Goal: Task Accomplishment & Management: Manage account settings

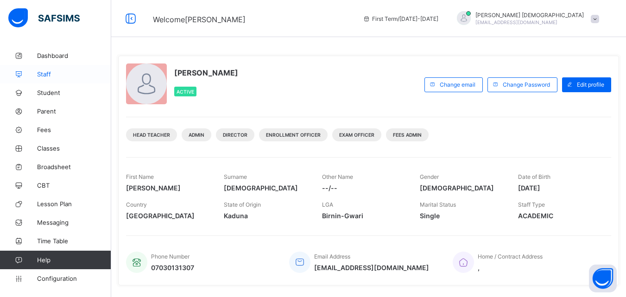
click at [51, 76] on span "Staff" at bounding box center [74, 73] width 74 height 7
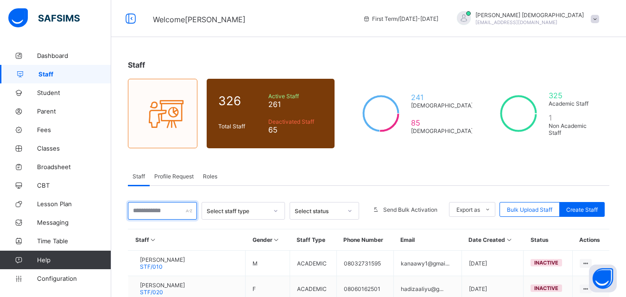
click at [160, 209] on input "text" at bounding box center [162, 211] width 69 height 18
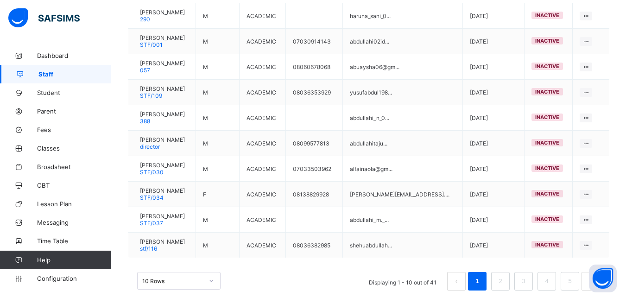
scroll to position [248, 0]
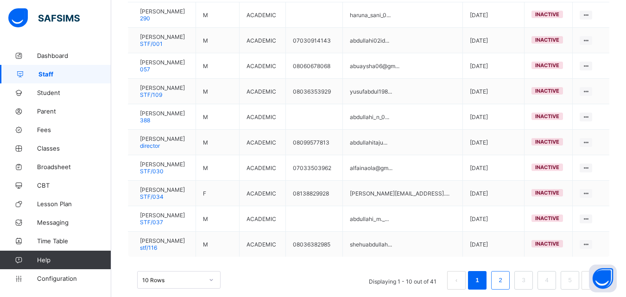
type input "*********"
click at [504, 279] on link "2" at bounding box center [500, 280] width 9 height 12
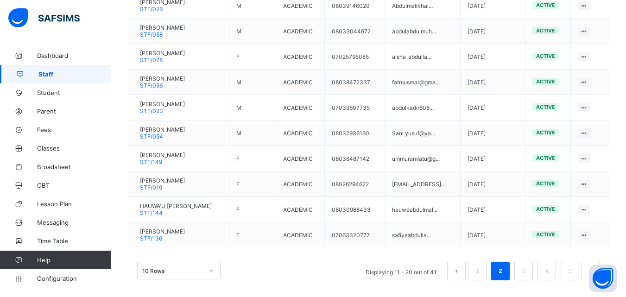
scroll to position [258, 0]
click at [528, 271] on link "3" at bounding box center [523, 270] width 9 height 12
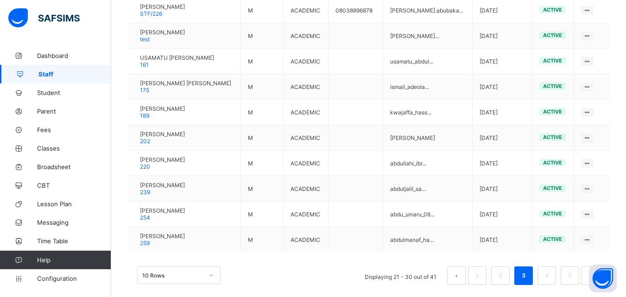
scroll to position [257, 0]
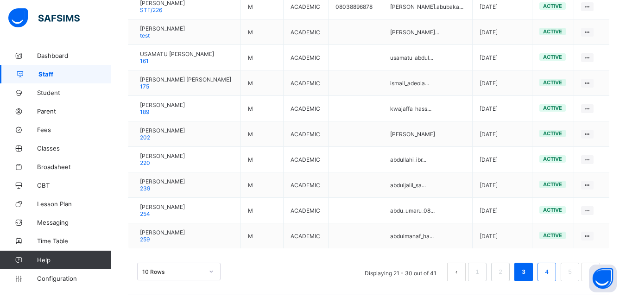
click at [551, 271] on link "4" at bounding box center [546, 272] width 9 height 12
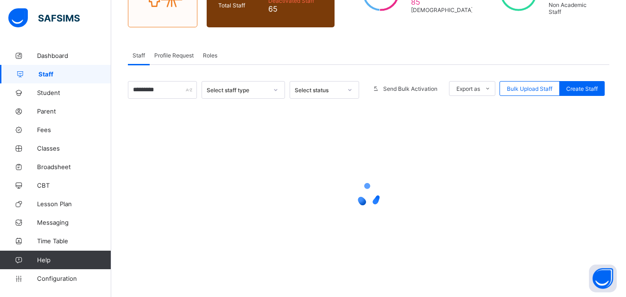
scroll to position [0, 0]
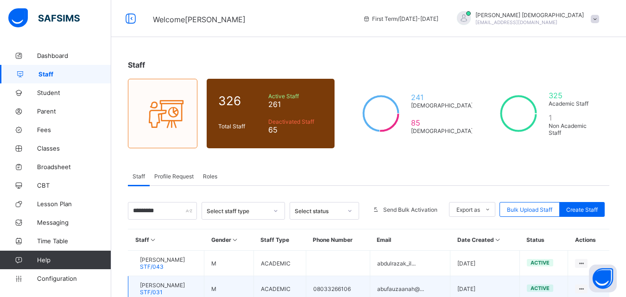
click at [183, 286] on span "[PERSON_NAME]" at bounding box center [162, 285] width 45 height 7
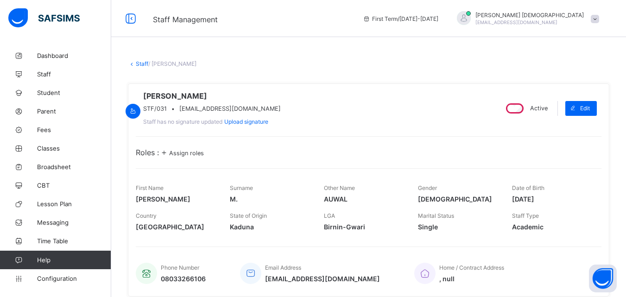
click at [193, 157] on span "Assign roles" at bounding box center [186, 153] width 35 height 7
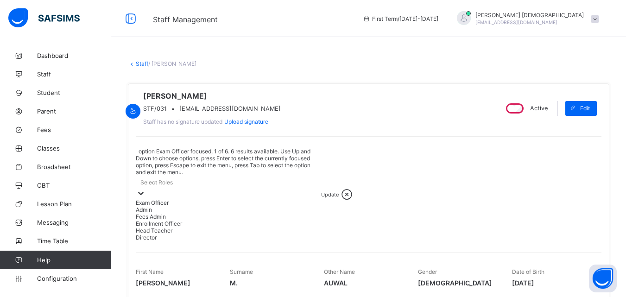
click at [145, 189] on div at bounding box center [140, 194] width 9 height 11
click at [221, 199] on div "Exam Officer" at bounding box center [228, 202] width 185 height 7
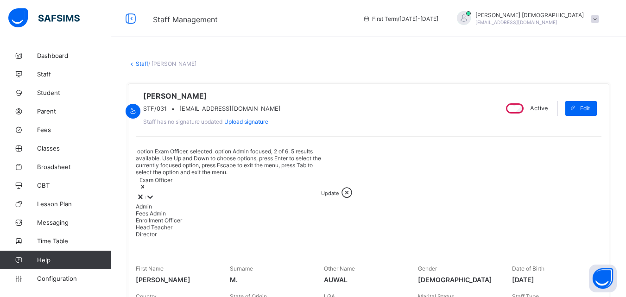
click at [163, 203] on div "Admin" at bounding box center [228, 206] width 185 height 7
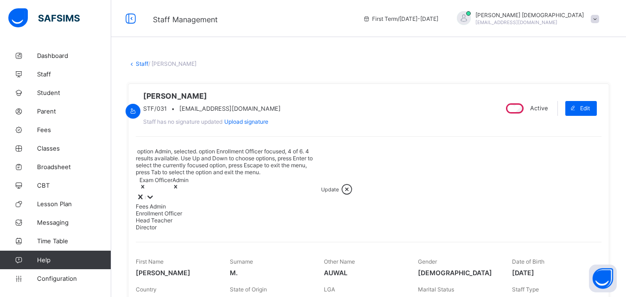
click at [176, 210] on div "Enrollment Officer" at bounding box center [228, 213] width 185 height 7
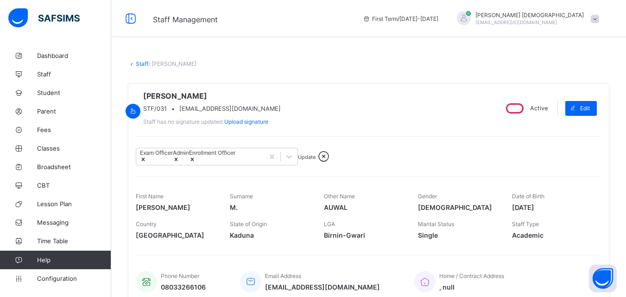
click at [315, 160] on span "Update" at bounding box center [307, 157] width 18 height 6
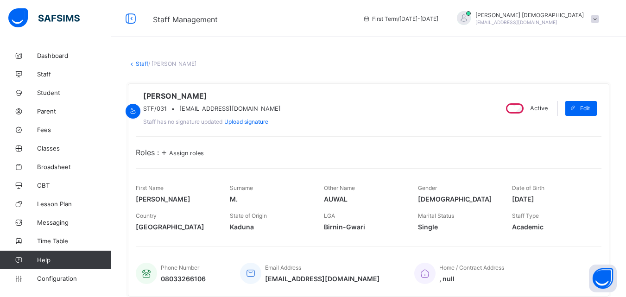
click at [187, 157] on span "Assign roles" at bounding box center [186, 153] width 35 height 7
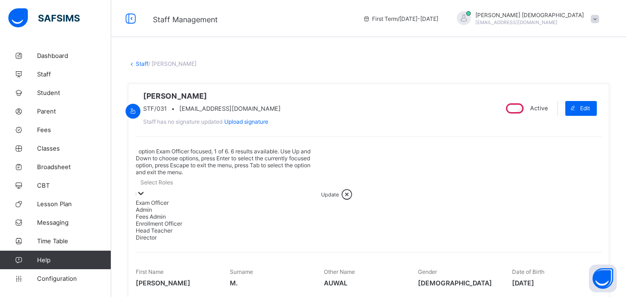
click at [145, 189] on icon at bounding box center [140, 193] width 9 height 9
click at [195, 199] on div "Exam Officer" at bounding box center [228, 202] width 185 height 7
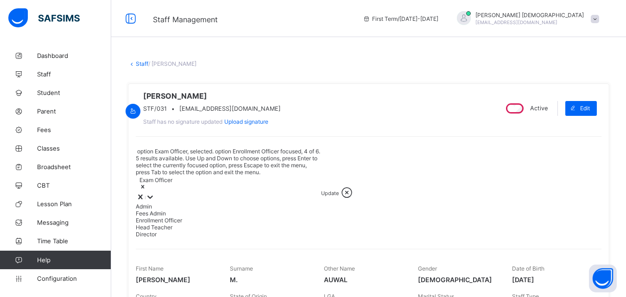
click at [185, 217] on div "Enrollment Officer" at bounding box center [228, 220] width 185 height 7
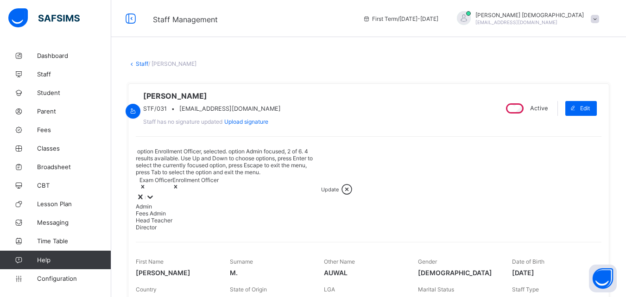
click at [176, 203] on div "Admin" at bounding box center [228, 206] width 185 height 7
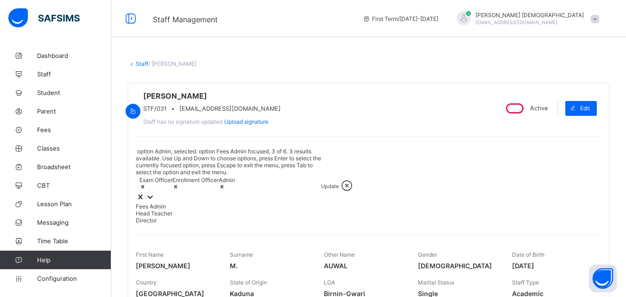
click at [336, 183] on span "Update" at bounding box center [330, 186] width 18 height 6
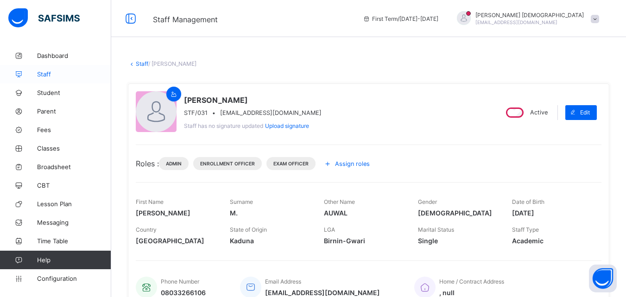
click at [49, 77] on span "Staff" at bounding box center [74, 73] width 74 height 7
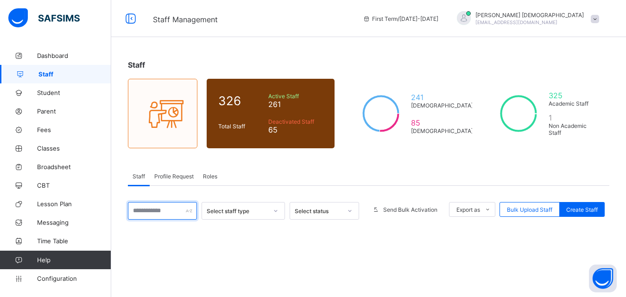
click at [176, 217] on input "text" at bounding box center [162, 211] width 69 height 18
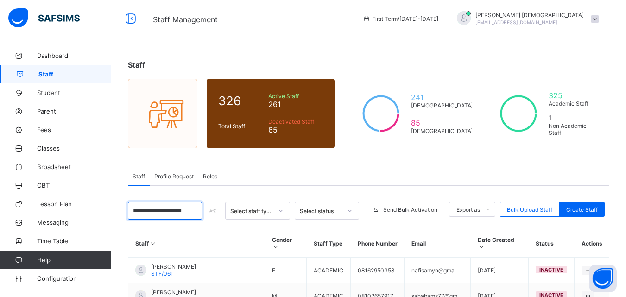
scroll to position [0, 9]
type input "**********"
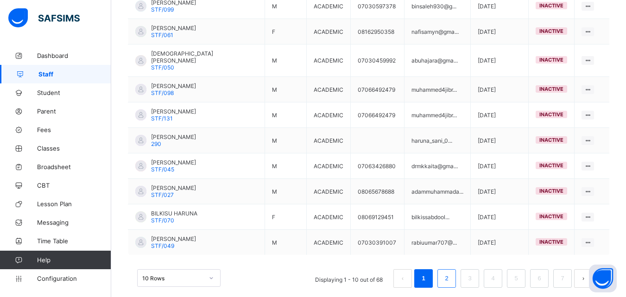
scroll to position [0, 0]
click at [451, 272] on link "2" at bounding box center [446, 278] width 9 height 12
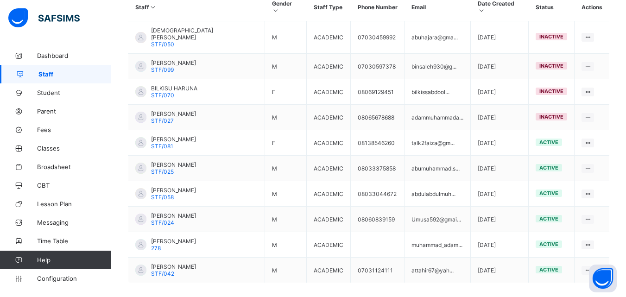
scroll to position [264, 0]
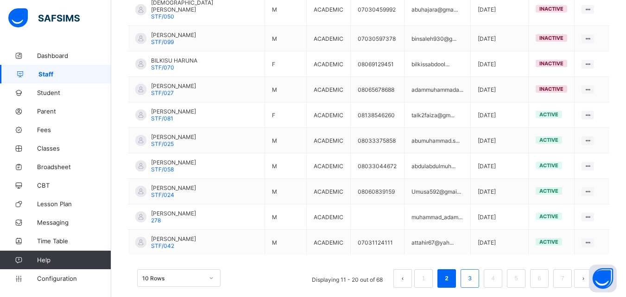
click at [474, 272] on link "3" at bounding box center [469, 278] width 9 height 12
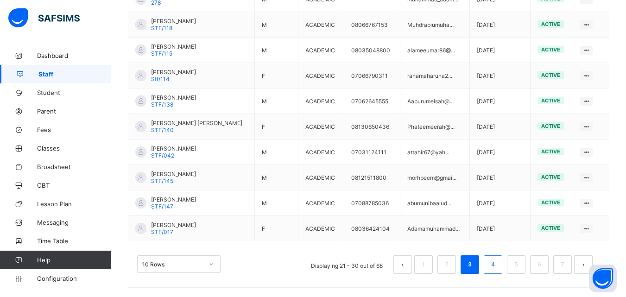
click at [497, 264] on link "4" at bounding box center [492, 264] width 9 height 12
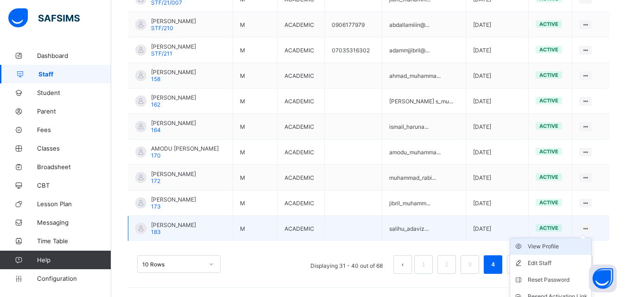
click at [544, 246] on div "View Profile" at bounding box center [558, 246] width 60 height 9
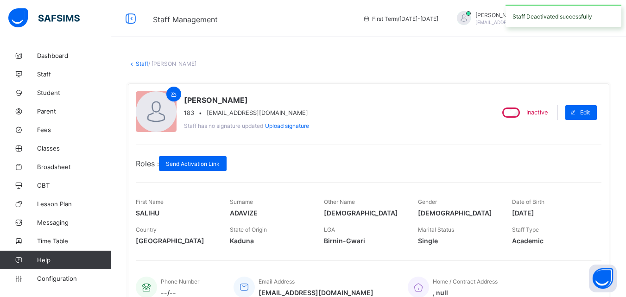
click at [141, 62] on link "Staff" at bounding box center [142, 63] width 13 height 7
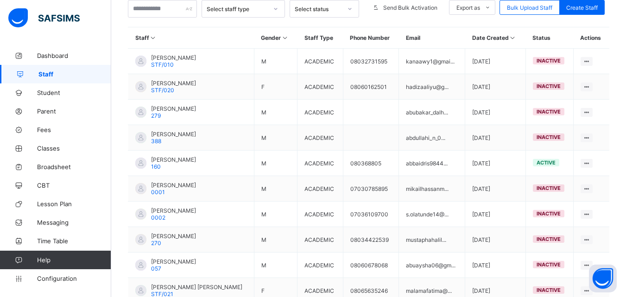
scroll to position [203, 0]
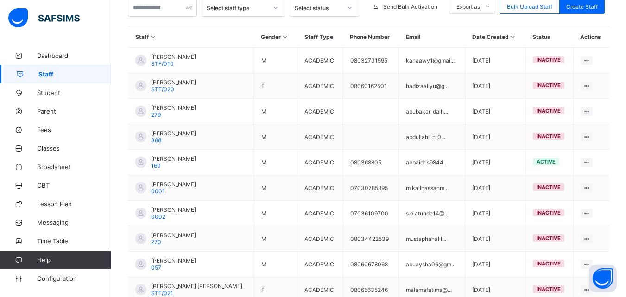
drag, startPoint x: 625, startPoint y: 207, endPoint x: 629, endPoint y: 228, distance: 21.2
click at [625, 228] on html "Staff Management First Term / 2025-2026 IBRAHIM MUHAMMAD Ibrahimmuhammad9191@gm…" at bounding box center [313, 77] width 626 height 561
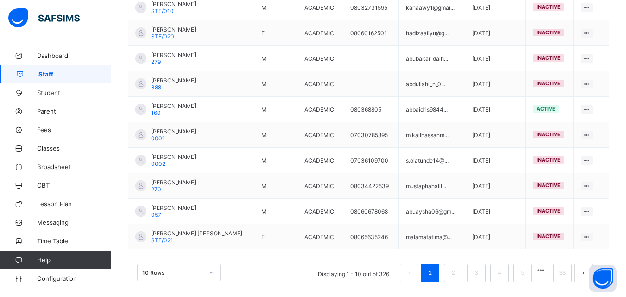
scroll to position [260, 0]
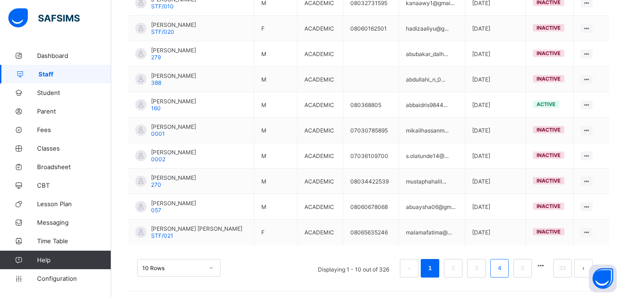
click at [502, 263] on link "4" at bounding box center [499, 268] width 9 height 12
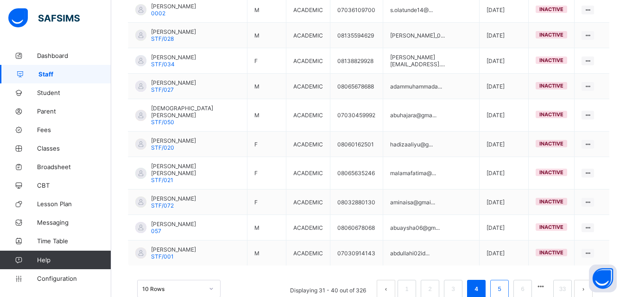
click at [504, 283] on link "5" at bounding box center [499, 289] width 9 height 12
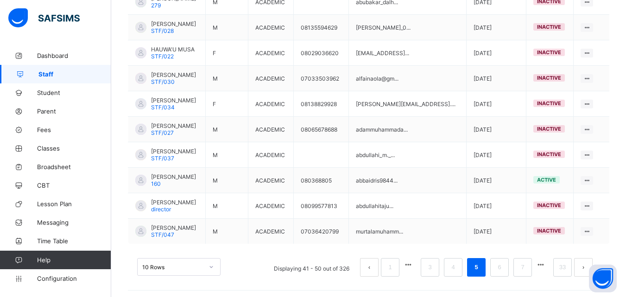
scroll to position [264, 0]
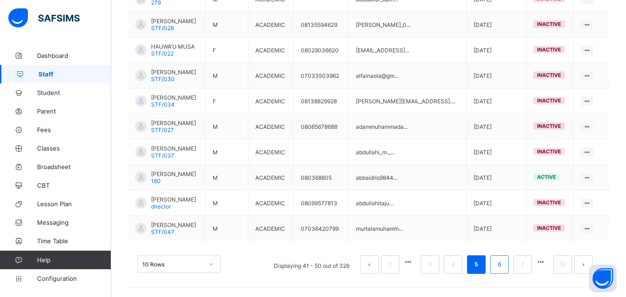
click at [504, 261] on link "6" at bounding box center [499, 264] width 9 height 12
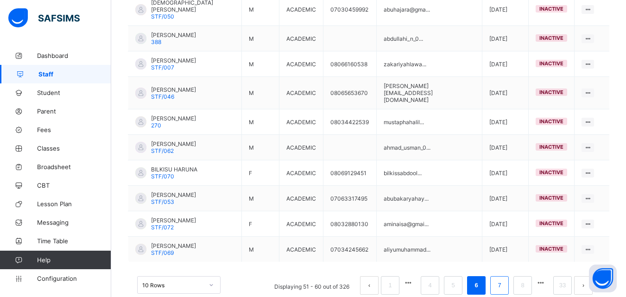
click at [503, 279] on link "7" at bounding box center [499, 285] width 9 height 12
